Goal: Browse casually: Explore the website without a specific task or goal

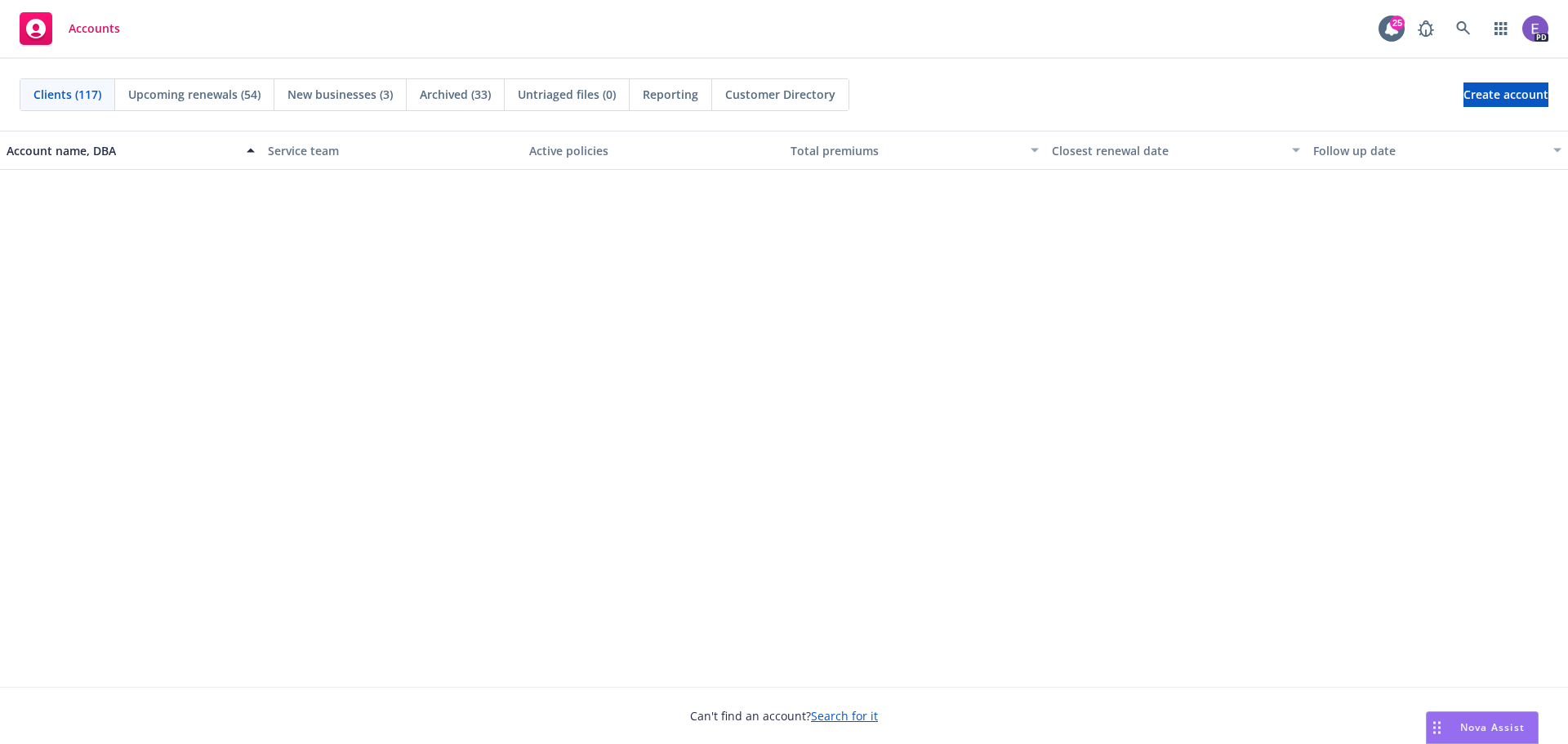
scroll to position [7025, 0]
